Goal: Task Accomplishment & Management: Complete application form

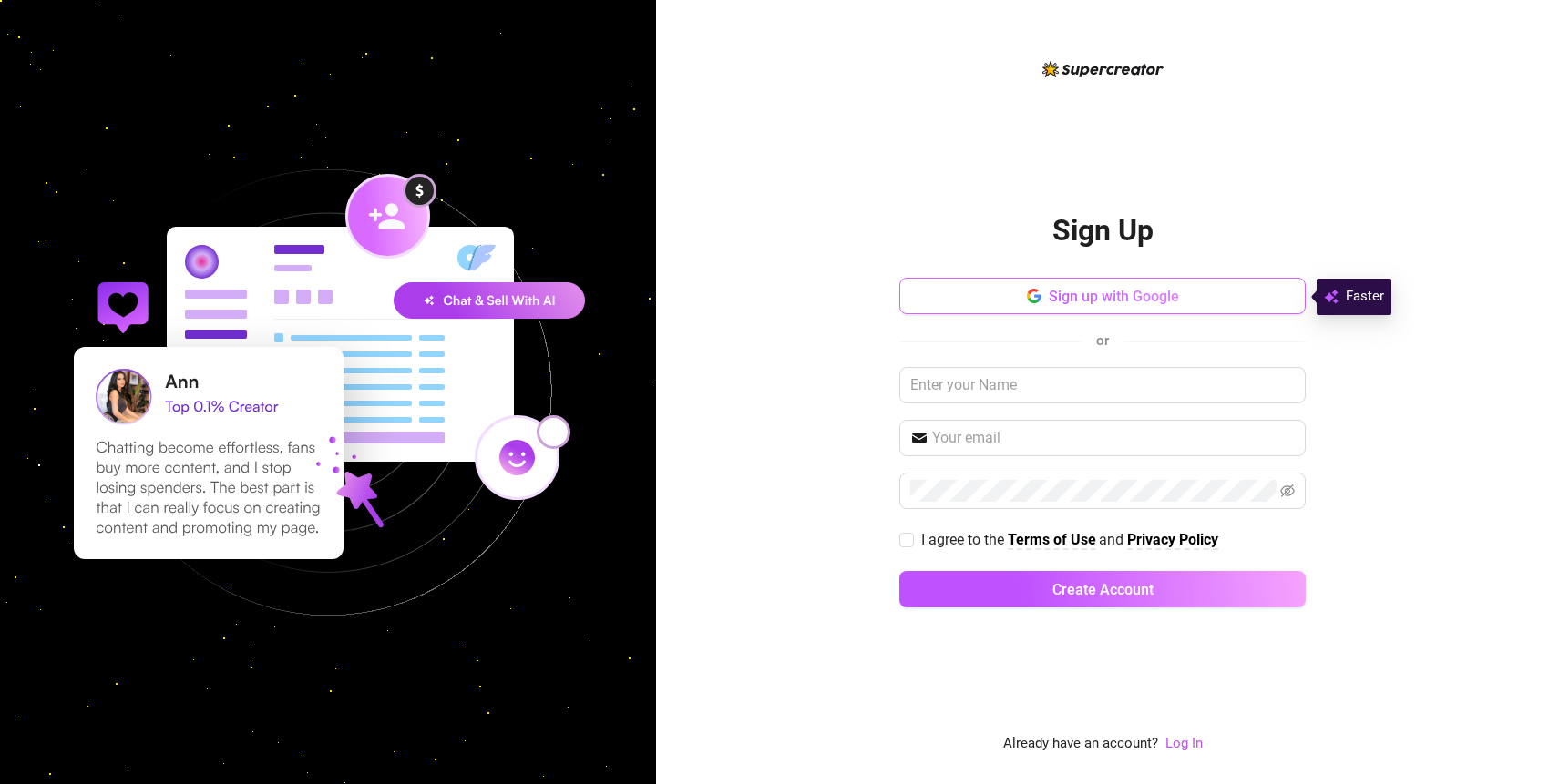
click at [1094, 303] on span "Sign up with Google" at bounding box center [1113, 295] width 130 height 17
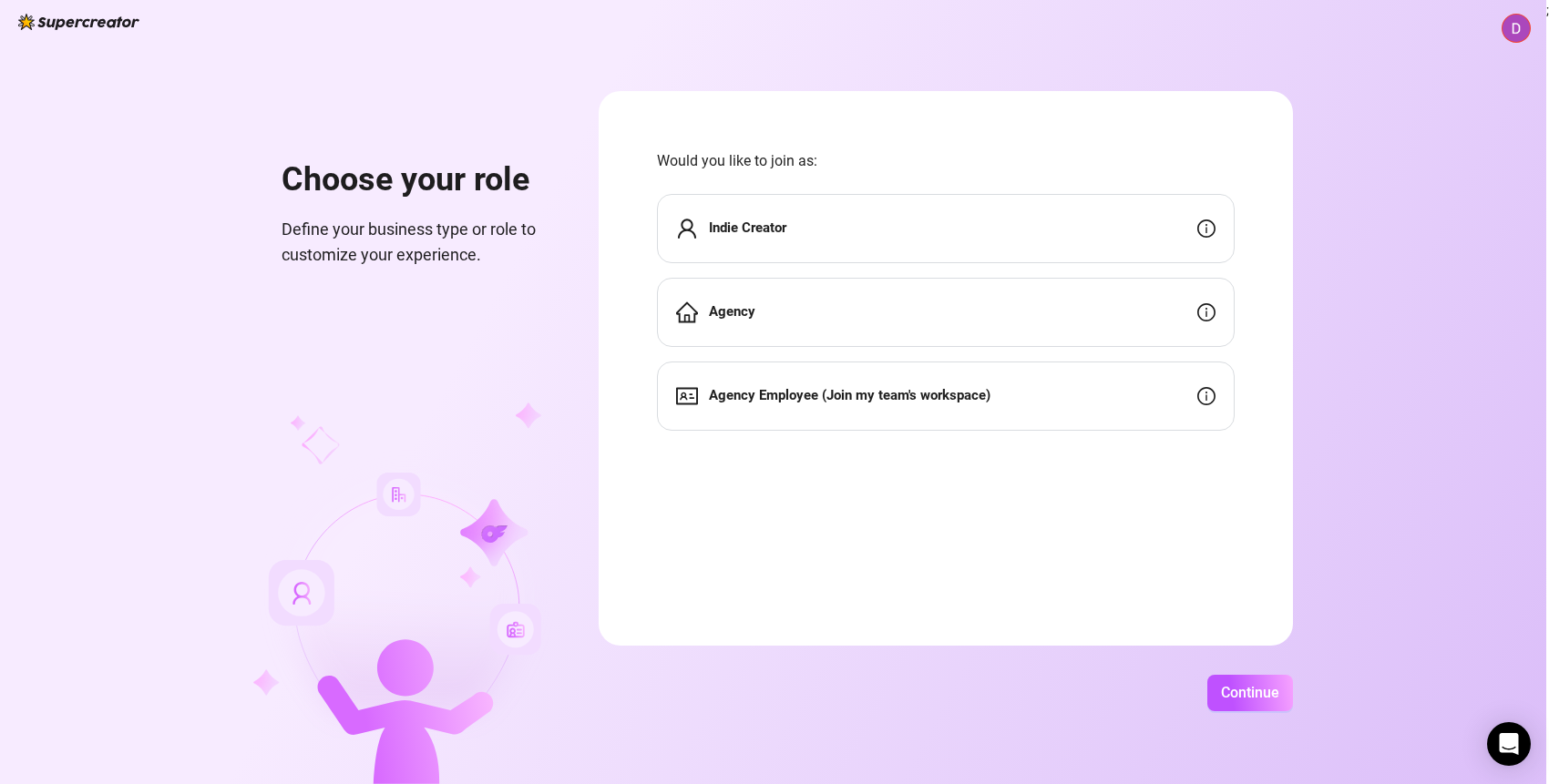
click at [1140, 224] on div "Indie Creator" at bounding box center [946, 229] width 577 height 70
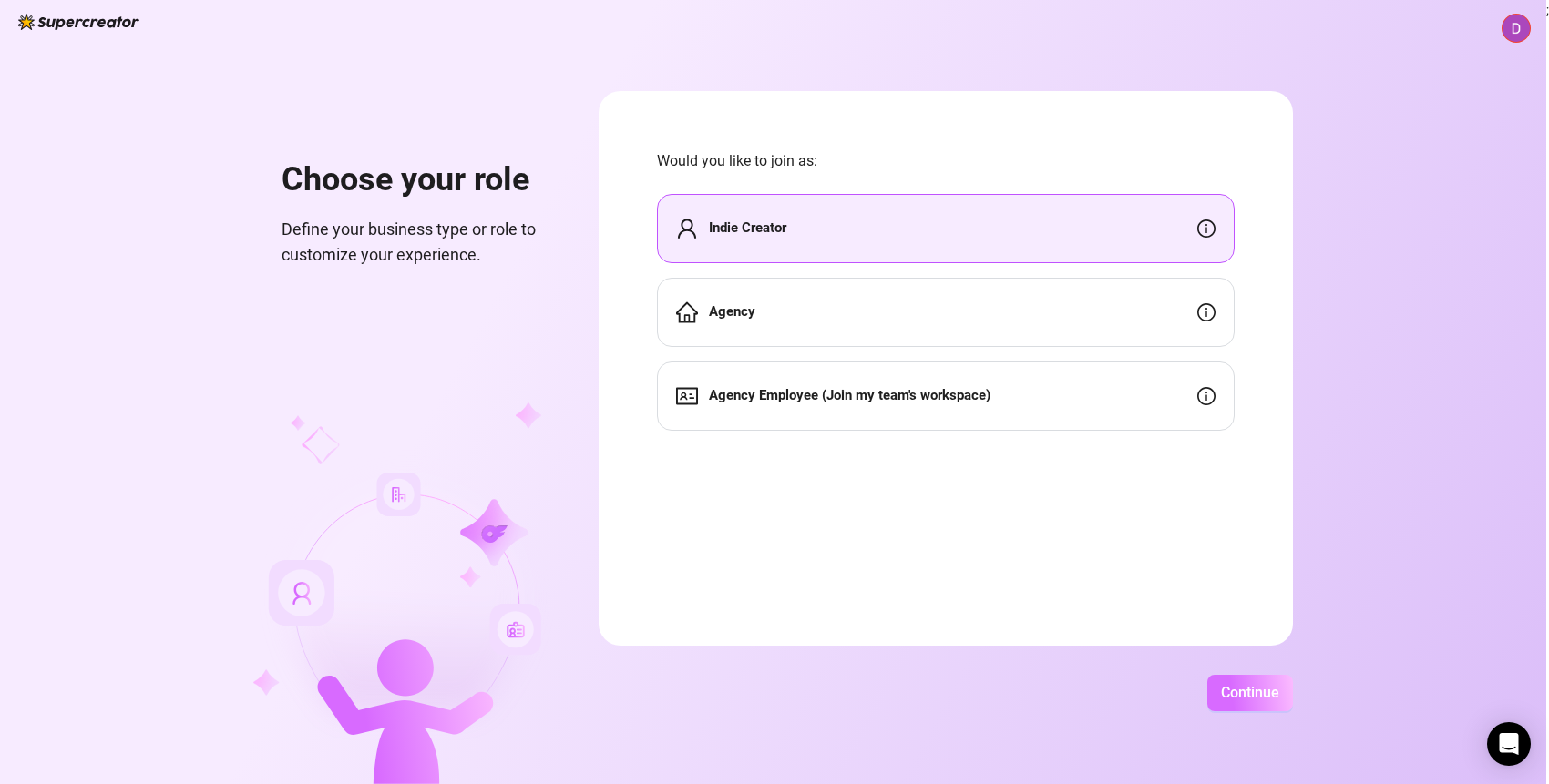
click at [1236, 692] on span "Continue" at bounding box center [1249, 691] width 59 height 17
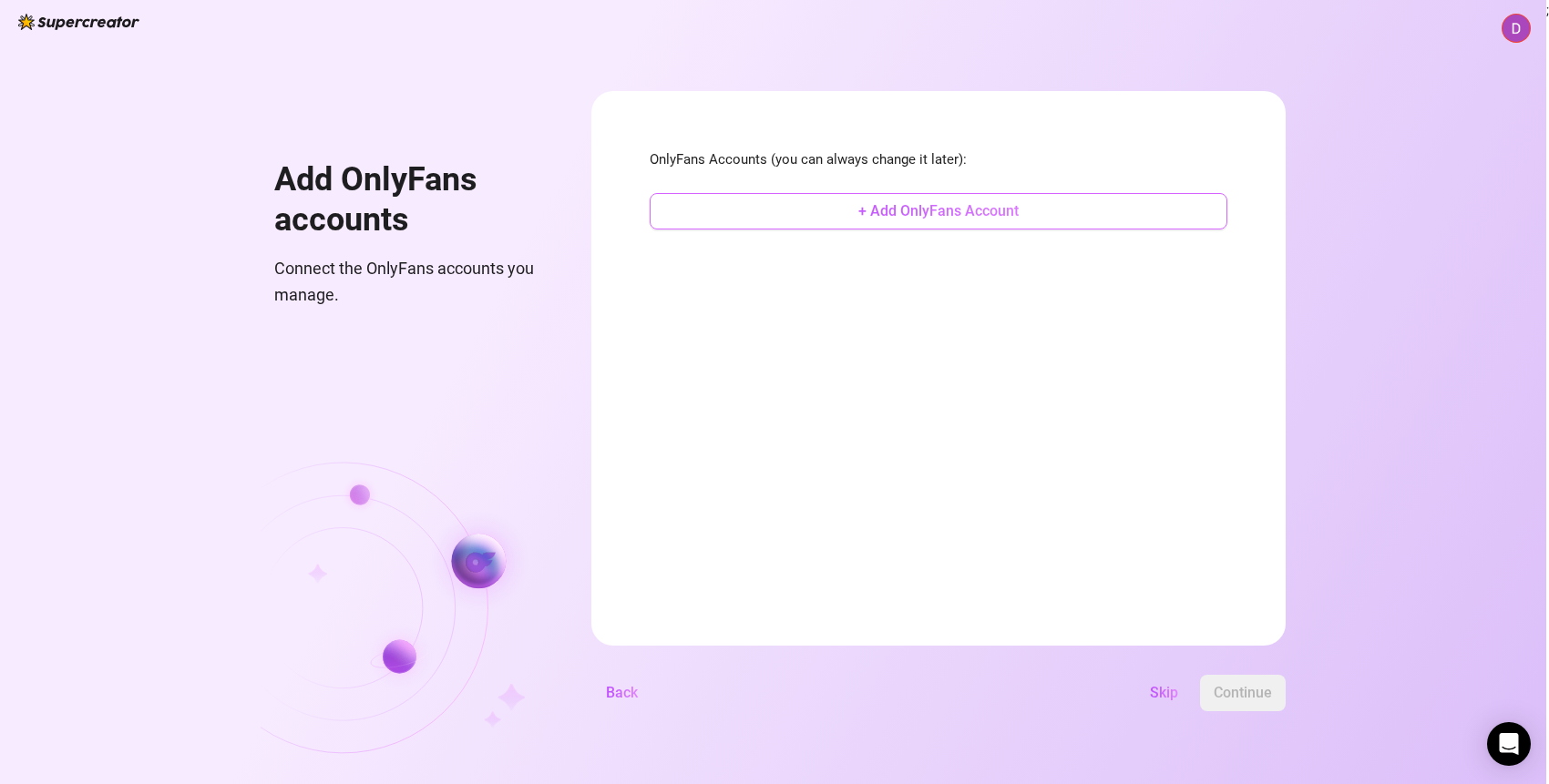
click at [886, 215] on span "+ Add OnlyFans Account" at bounding box center [938, 210] width 160 height 17
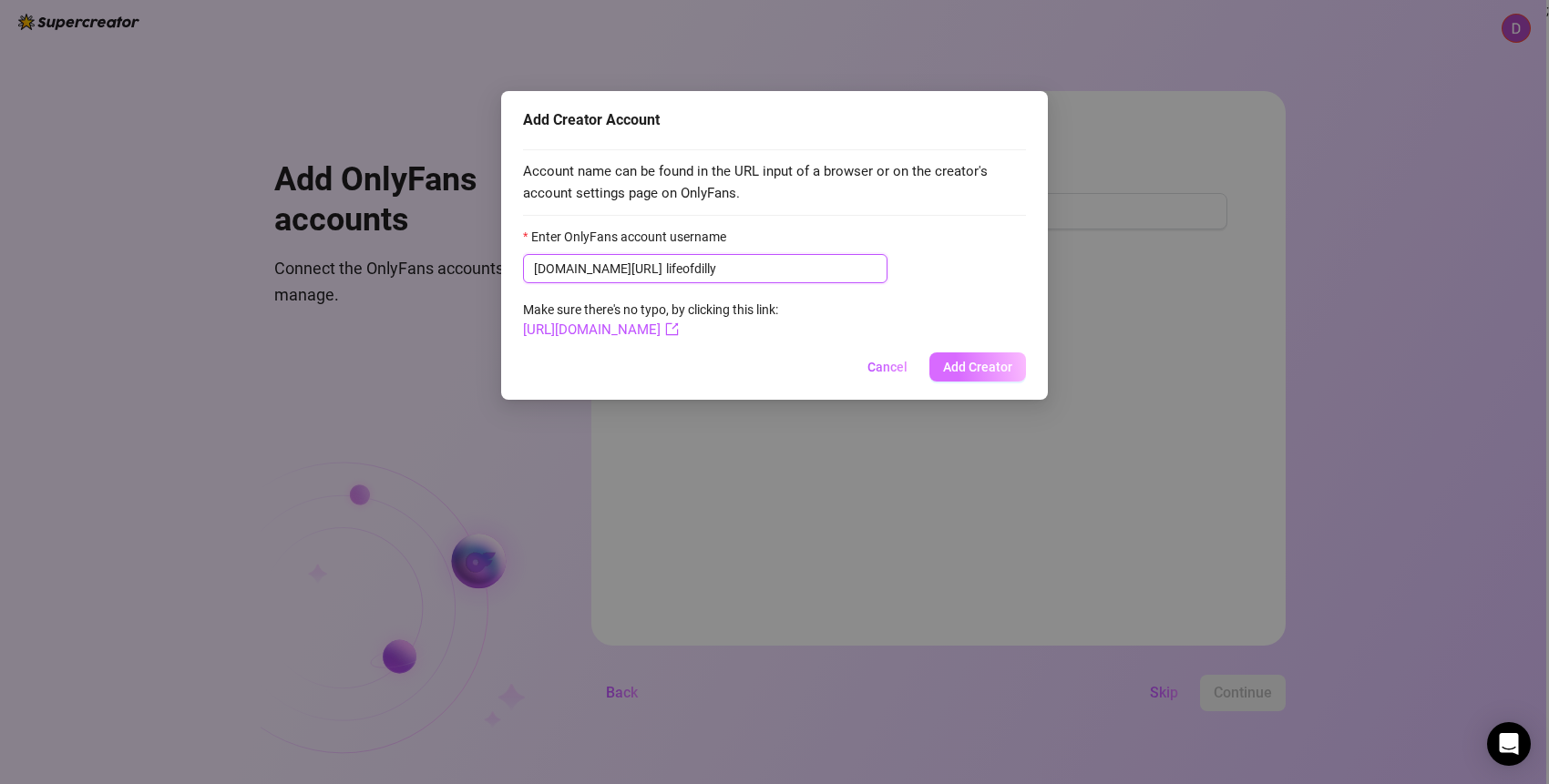
type input "lifeofdilly"
click at [999, 367] on span "Add Creator" at bounding box center [978, 367] width 70 height 15
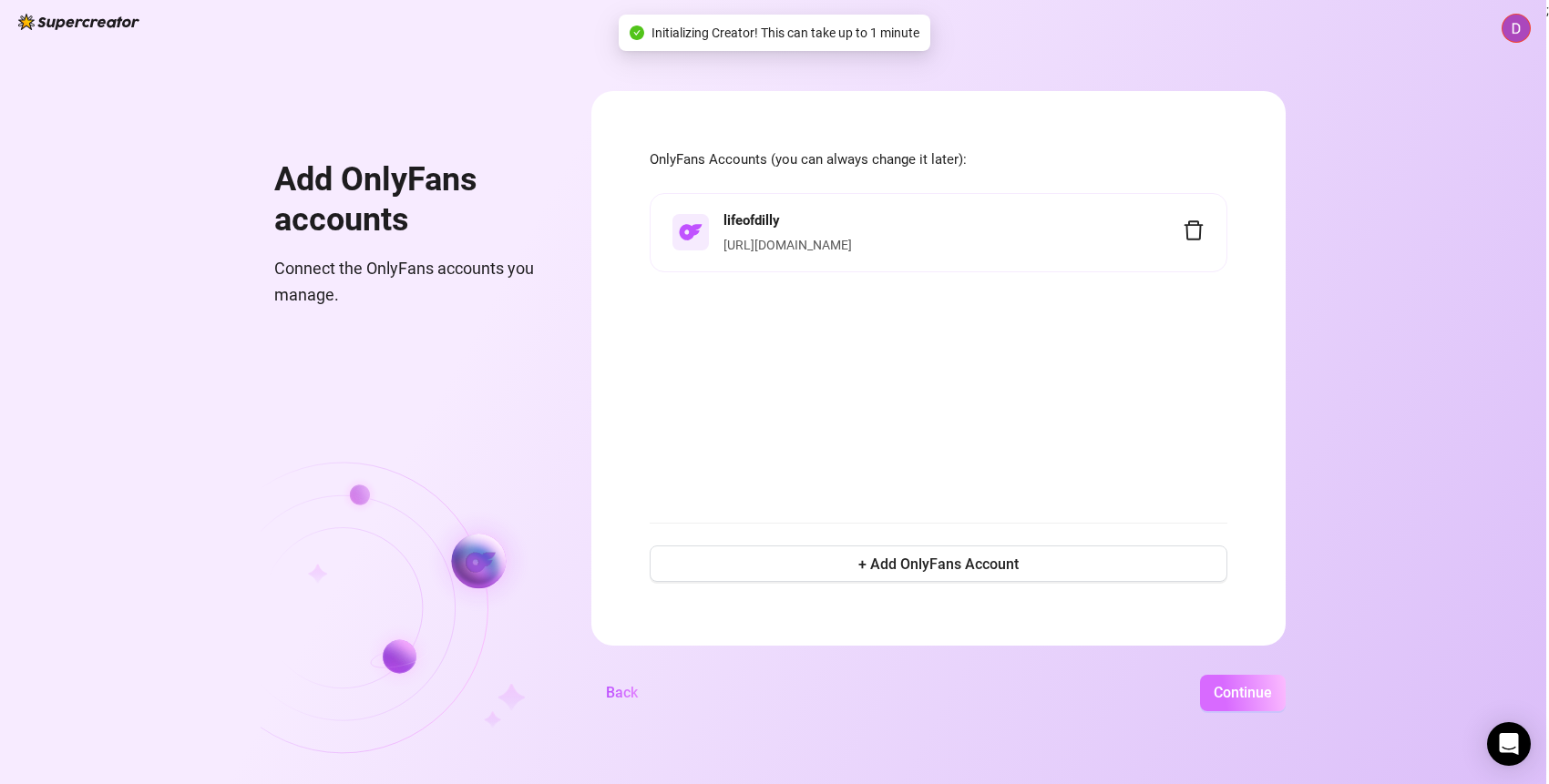
click at [1253, 692] on span "Continue" at bounding box center [1242, 691] width 59 height 17
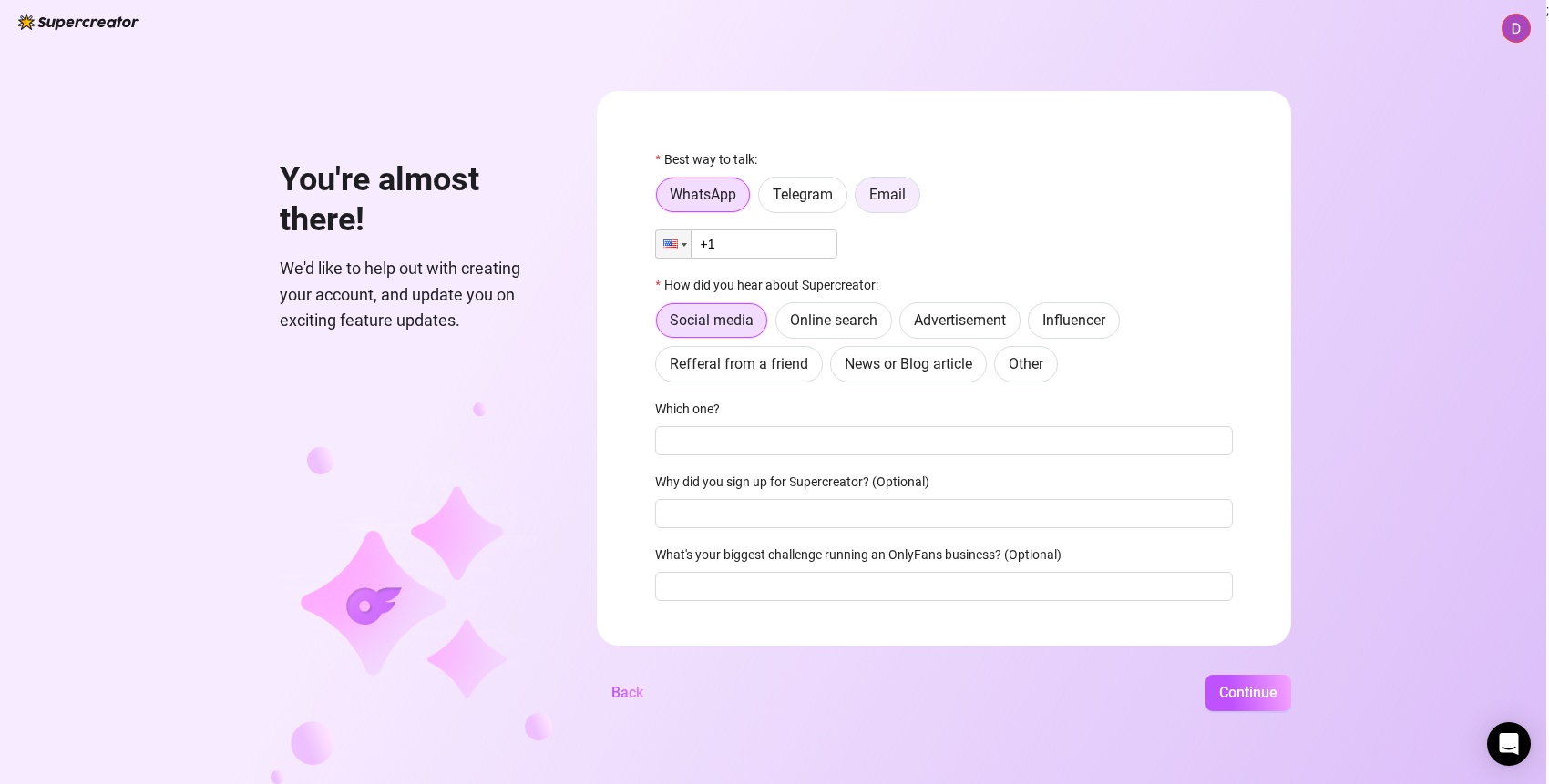
click at [875, 192] on span "Email" at bounding box center [887, 194] width 37 height 17
click at [860, 199] on input "Email" at bounding box center [860, 199] width 0 height 0
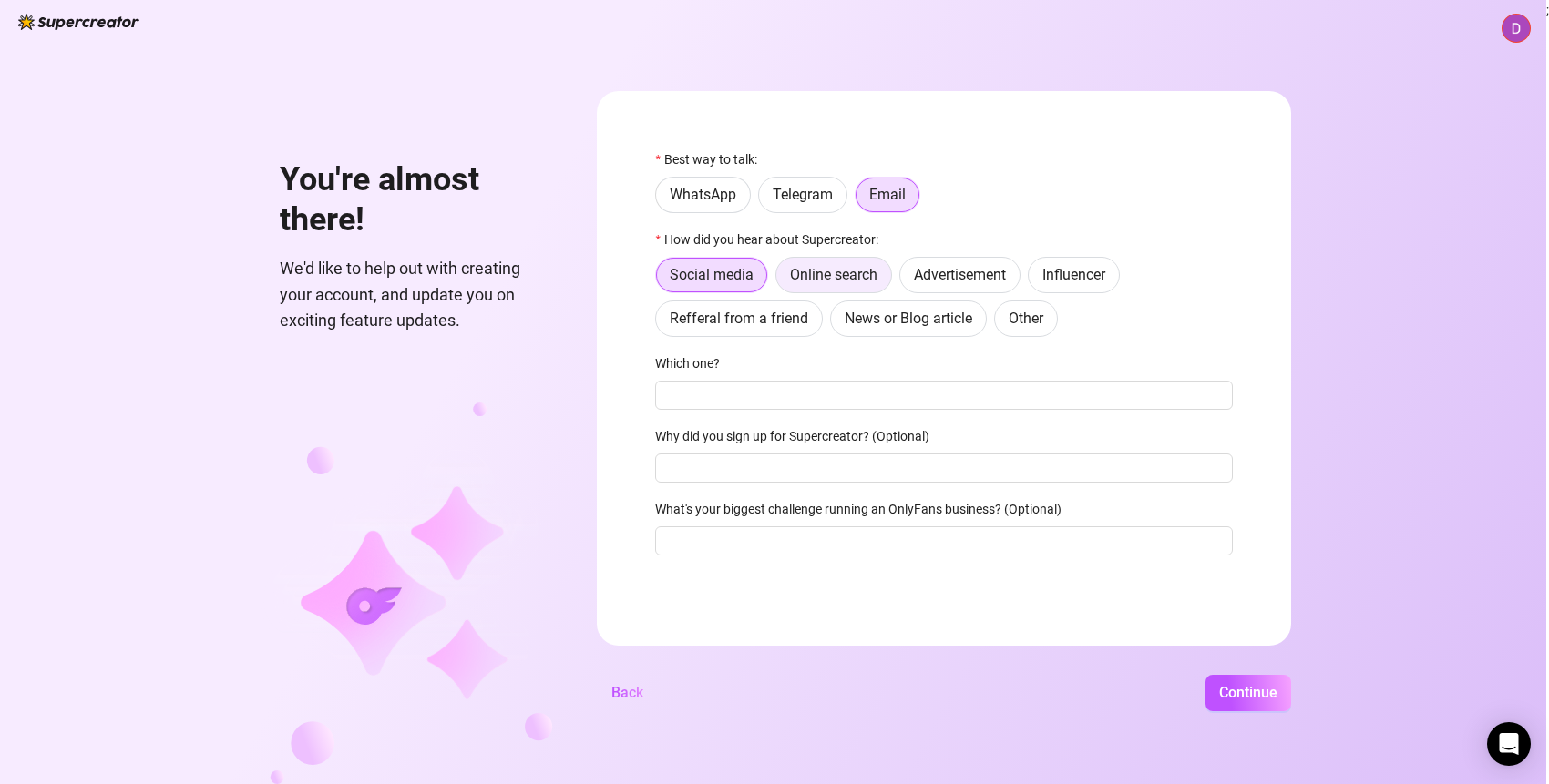
click at [828, 263] on label "Online search" at bounding box center [833, 275] width 116 height 37
click at [780, 280] on input "Online search" at bounding box center [780, 280] width 0 height 0
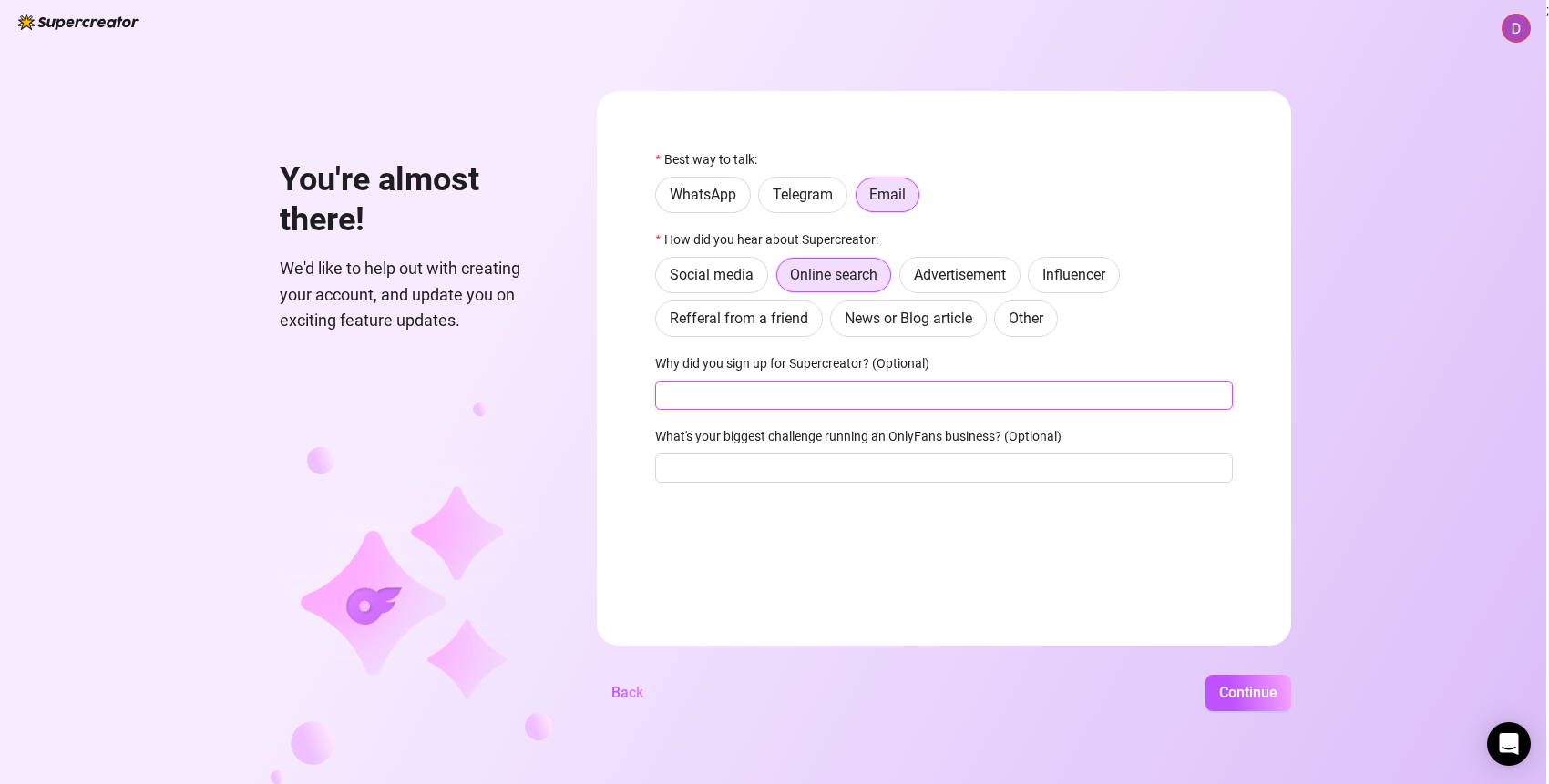
click at [937, 405] on input "Why did you sign up for Supercreator? (Optional)" at bounding box center [944, 395] width 577 height 29
type input "grow my OF and make more money"
click at [911, 470] on input "What's your biggest challenge running an OnlyFans business? (Optional)" at bounding box center [944, 468] width 577 height 29
drag, startPoint x: 944, startPoint y: 465, endPoint x: 1008, endPoint y: 521, distance: 85.0
click at [1008, 521] on form "Best way to talk: WhatsApp Telegram Email How did you hear about Supercreator: …" at bounding box center [944, 368] width 694 height 554
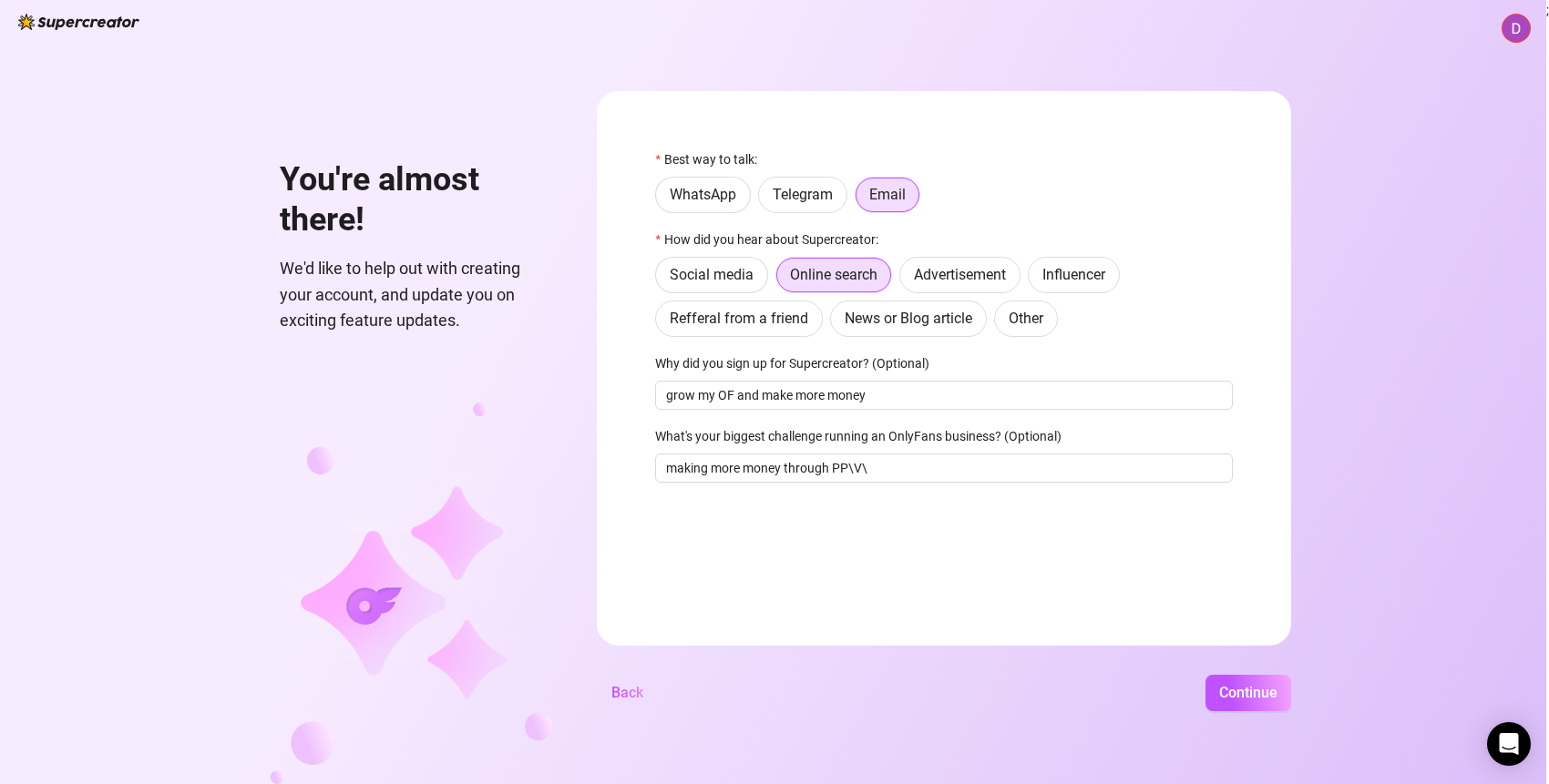
click at [1011, 521] on form "Best way to talk: WhatsApp Telegram Email How did you hear about Supercreator: …" at bounding box center [944, 368] width 694 height 554
click at [1038, 473] on input "making more money through PP\V\" at bounding box center [944, 468] width 577 height 29
type input "making more money through PPV"
click at [1277, 699] on span "Continue" at bounding box center [1248, 691] width 59 height 17
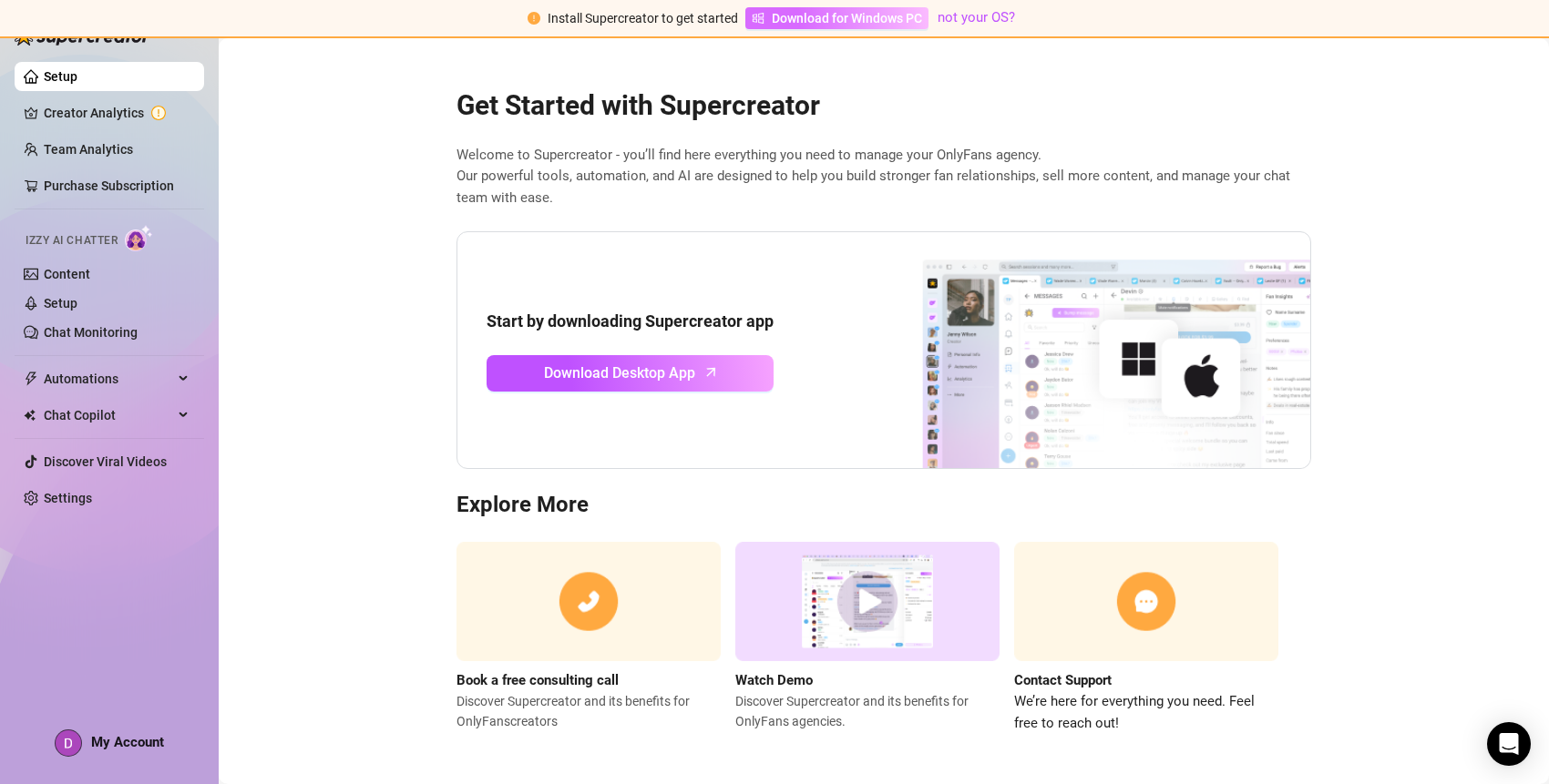
click at [874, 17] on span "Download for Windows PC" at bounding box center [846, 18] width 150 height 20
